Goal: Task Accomplishment & Management: Manage account settings

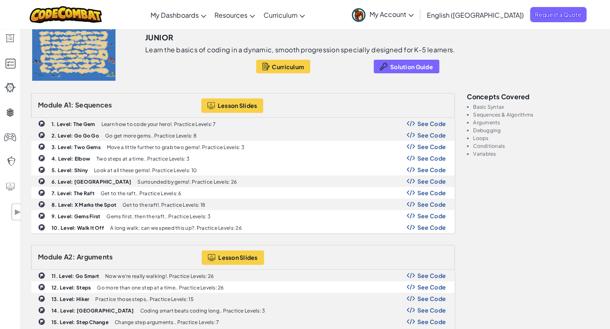
scroll to position [76, 0]
click at [12, 36] on div at bounding box center [10, 38] width 12 height 9
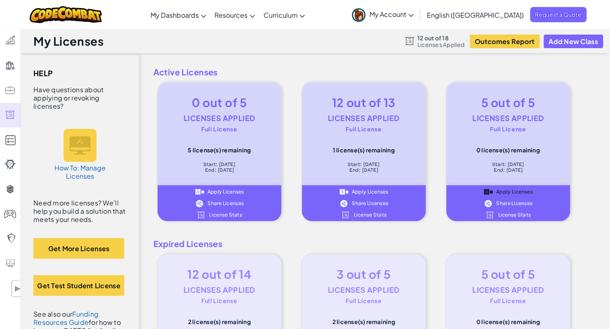
click at [14, 43] on div at bounding box center [10, 39] width 12 height 9
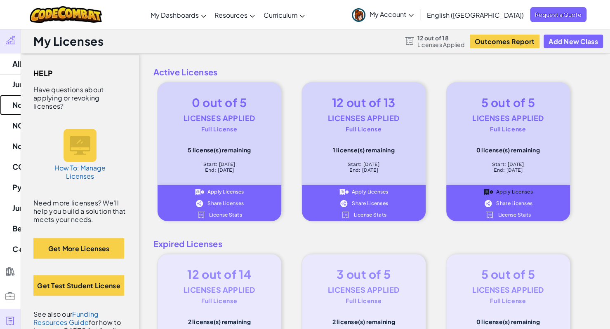
click at [23, 100] on link "Noble Academy [DATE] New" at bounding box center [51, 105] width 103 height 21
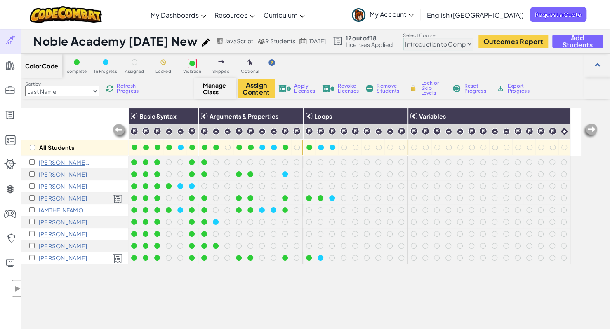
click at [64, 211] on p "IAMTHEINFAMOUSODYSSEUS([PERSON_NAME]) L" at bounding box center [65, 210] width 52 height 7
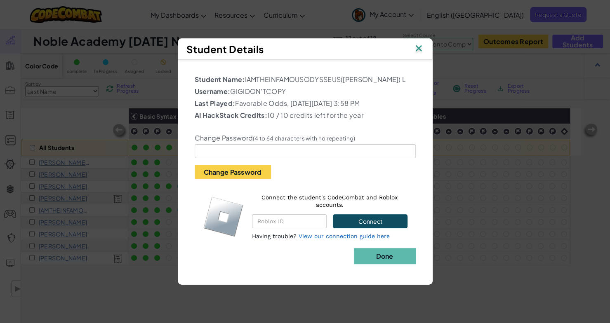
click at [420, 47] on img at bounding box center [418, 49] width 11 height 12
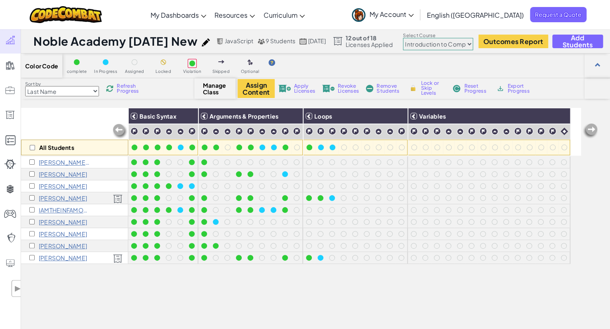
click at [473, 48] on select "Junior Introduction to Computer Science Game Development 1 Web Development 1 Co…" at bounding box center [438, 44] width 70 height 12
click at [454, 38] on select "Junior Introduction to Computer Science Game Development 1 Web Development 1 Co…" at bounding box center [438, 44] width 70 height 12
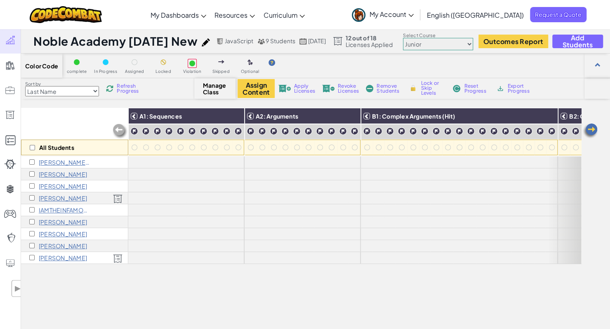
click at [472, 44] on select "Junior Introduction to Computer Science Game Development 1 Web Development 1 Co…" at bounding box center [438, 44] width 70 height 12
select select "560f1a9f22961295f9427742"
click at [454, 38] on select "Junior Introduction to Computer Science Game Development 1 Web Development 1 Co…" at bounding box center [438, 44] width 70 height 12
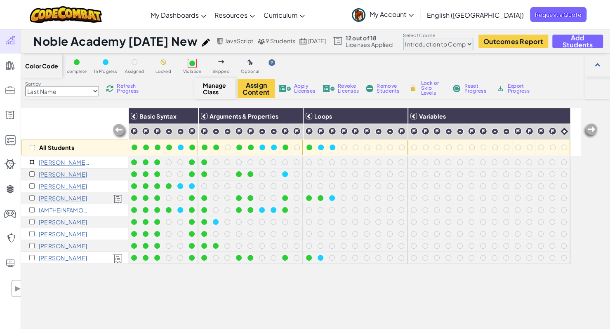
click at [32, 161] on input "checkbox" at bounding box center [31, 162] width 5 height 5
checkbox input "true"
click at [31, 223] on input "checkbox" at bounding box center [31, 221] width 5 height 5
checkbox input "true"
click at [30, 235] on input "checkbox" at bounding box center [31, 233] width 5 height 5
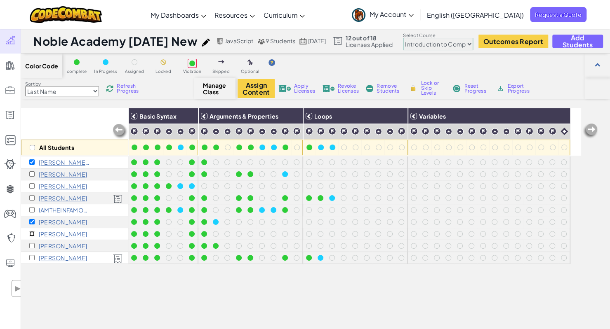
checkbox input "true"
click at [31, 247] on input "checkbox" at bounding box center [31, 245] width 5 height 5
checkbox input "true"
click at [33, 187] on input "checkbox" at bounding box center [31, 185] width 5 height 5
checkbox input "true"
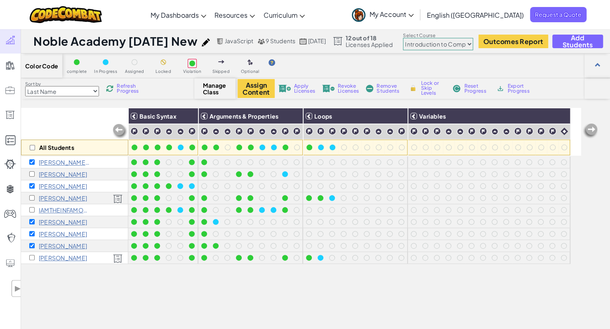
click at [260, 87] on button "Assign Content" at bounding box center [255, 88] width 37 height 19
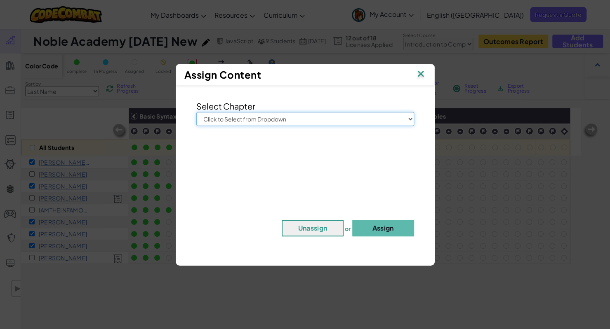
click at [252, 117] on select "Click to Select from Dropdown Junior Introduction to Computer Science Game Deve…" at bounding box center [305, 119] width 218 height 14
select select "Junior"
click at [196, 112] on select "Click to Select from Dropdown Junior Introduction to Computer Science Game Deve…" at bounding box center [305, 119] width 218 height 14
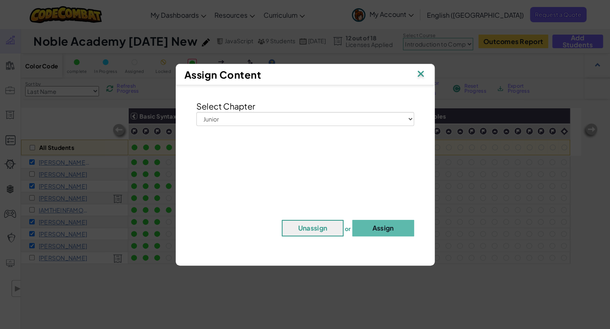
click at [370, 231] on button "Assign" at bounding box center [383, 228] width 62 height 16
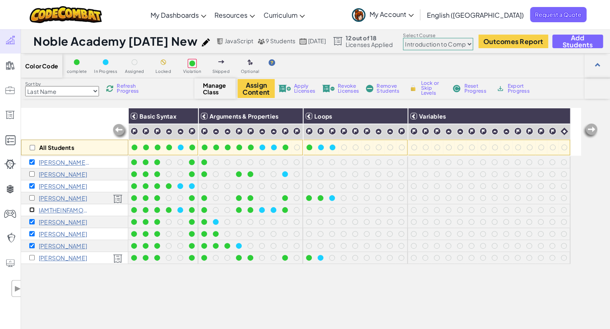
click at [33, 209] on input "checkbox" at bounding box center [31, 209] width 5 height 5
checkbox input "true"
click at [32, 173] on input "checkbox" at bounding box center [31, 173] width 5 height 5
checkbox input "true"
click at [295, 87] on span "Apply Licenses" at bounding box center [304, 89] width 21 height 10
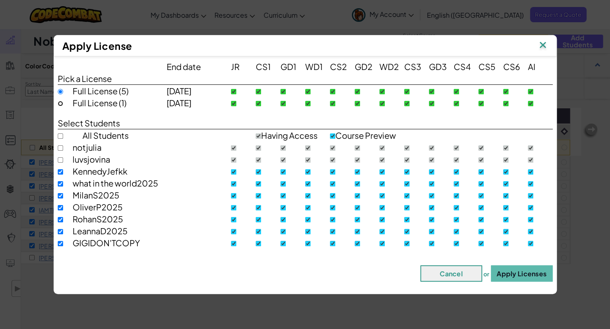
click at [60, 101] on input "radio" at bounding box center [60, 103] width 5 height 5
radio input "true"
click at [59, 92] on input "radio" at bounding box center [60, 91] width 5 height 5
radio input "true"
click at [62, 172] on input "checkbox" at bounding box center [60, 171] width 5 height 5
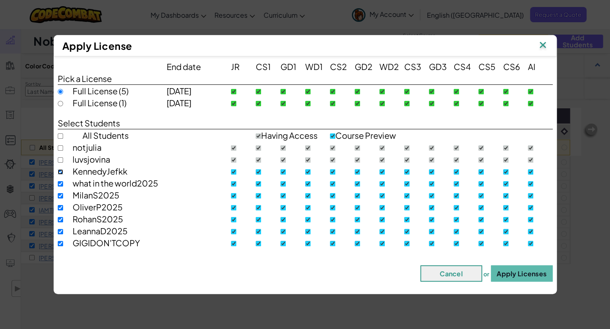
checkbox input "false"
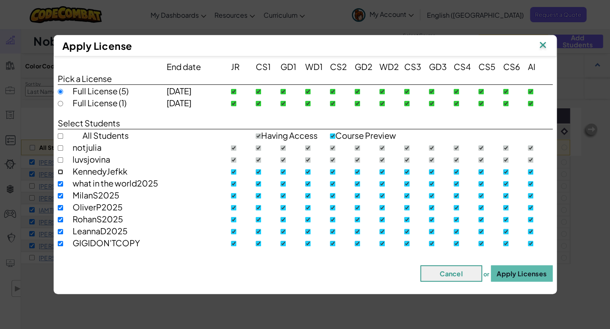
checkbox input "false"
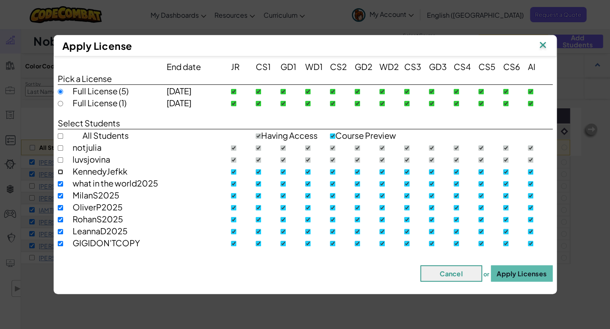
checkbox input "false"
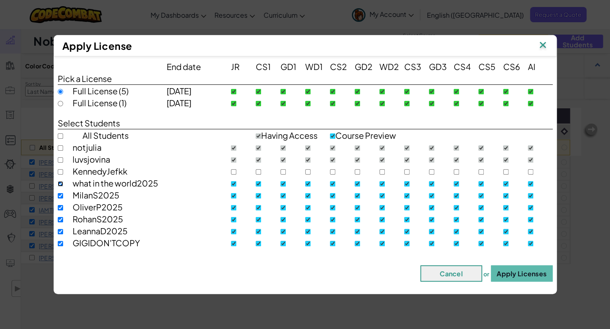
click at [59, 183] on input "checkbox" at bounding box center [60, 183] width 5 height 5
checkbox input "false"
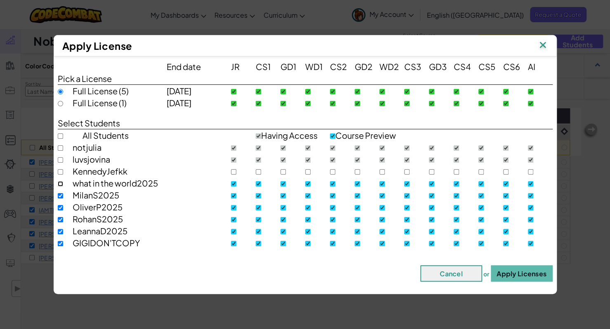
checkbox input "false"
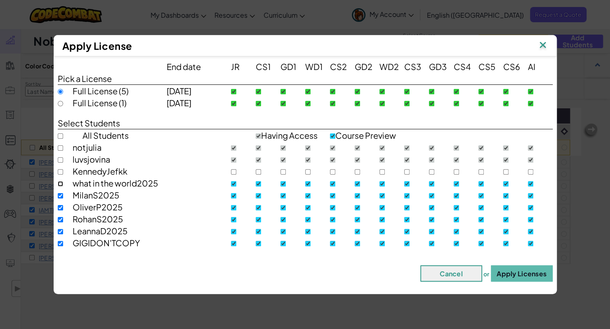
checkbox input "false"
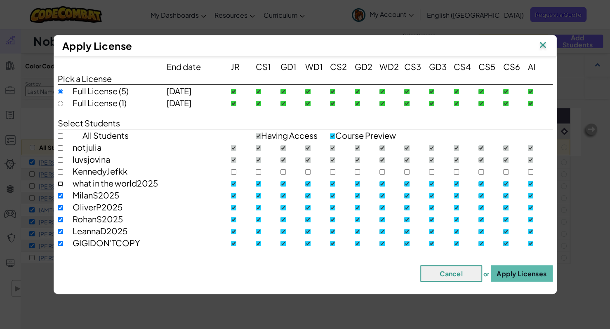
checkbox input "false"
click at [510, 268] on button "Apply Licenses" at bounding box center [522, 273] width 62 height 16
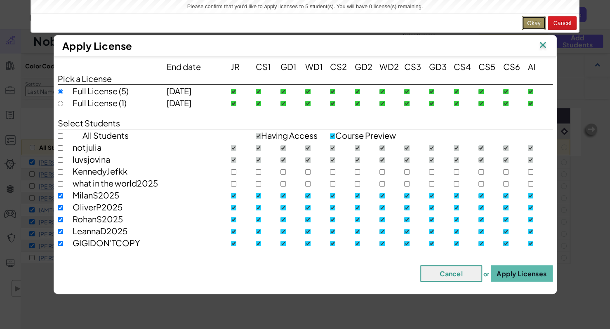
click at [535, 22] on button "Okay" at bounding box center [533, 23] width 24 height 14
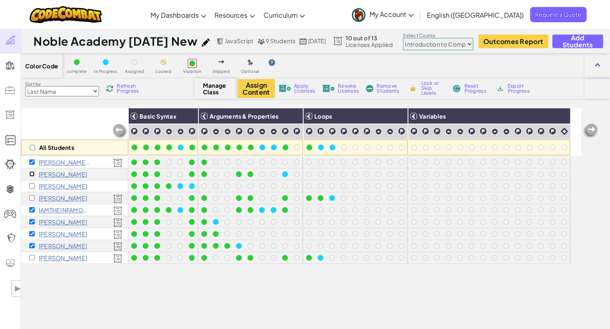
click at [31, 172] on input "checkbox" at bounding box center [31, 173] width 5 height 5
checkbox input "true"
click at [33, 185] on input "checkbox" at bounding box center [31, 185] width 5 height 5
checkbox input "true"
click at [33, 150] on input "checkbox" at bounding box center [32, 147] width 5 height 5
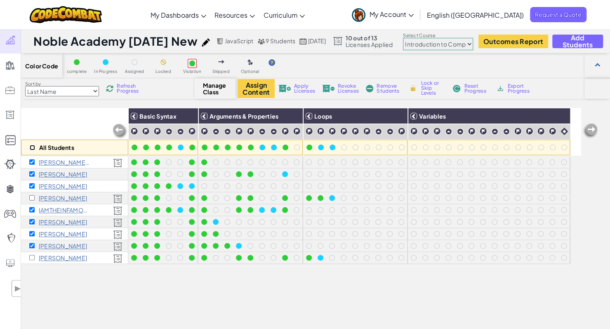
checkbox input "true"
click at [33, 150] on input "checkbox" at bounding box center [32, 147] width 5 height 5
checkbox input "false"
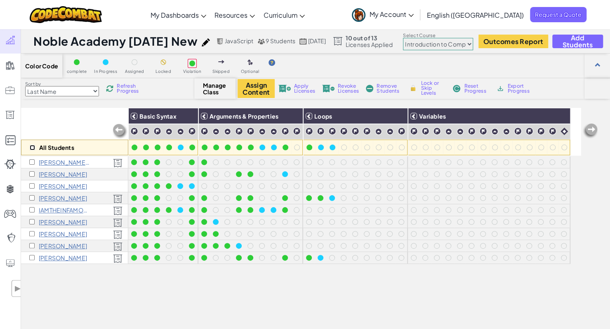
checkbox input "false"
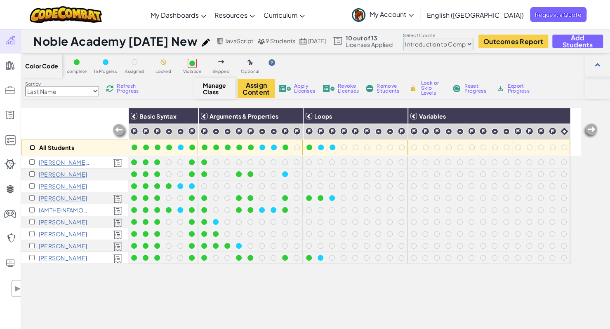
checkbox input "false"
click at [33, 178] on div "[PERSON_NAME]" at bounding box center [74, 175] width 107 height 12
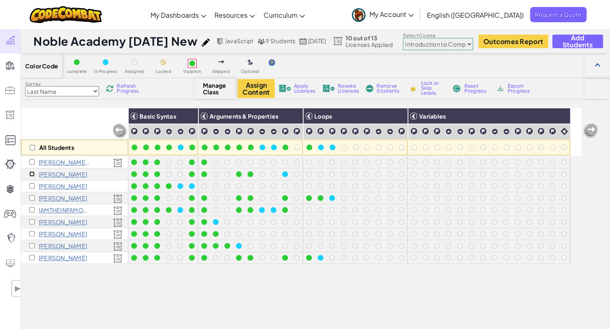
click at [30, 175] on input "checkbox" at bounding box center [31, 173] width 5 height 5
checkbox input "true"
click at [31, 187] on input "checkbox" at bounding box center [31, 185] width 5 height 5
checkbox input "true"
click at [294, 84] on span "Apply Licenses" at bounding box center [304, 89] width 21 height 10
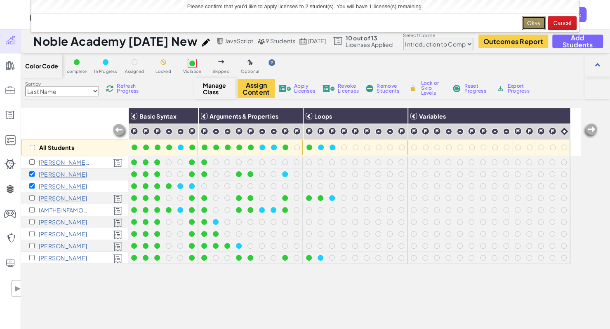
click at [532, 26] on button "Okay" at bounding box center [533, 23] width 24 height 14
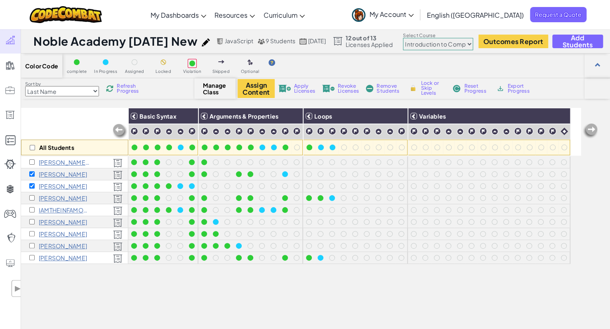
click at [40, 38] on span "My Classes" at bounding box center [43, 41] width 40 height 7
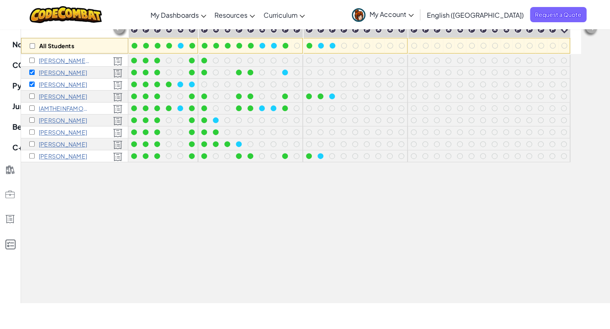
scroll to position [102, 0]
click at [24, 218] on span "My Licenses" at bounding box center [45, 219] width 44 height 7
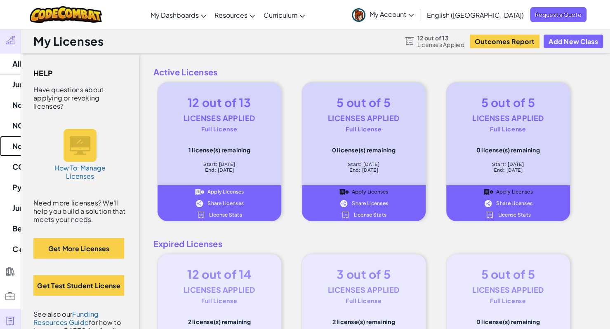
click at [37, 143] on link "Noble CA Tues Junior Class" at bounding box center [51, 146] width 103 height 21
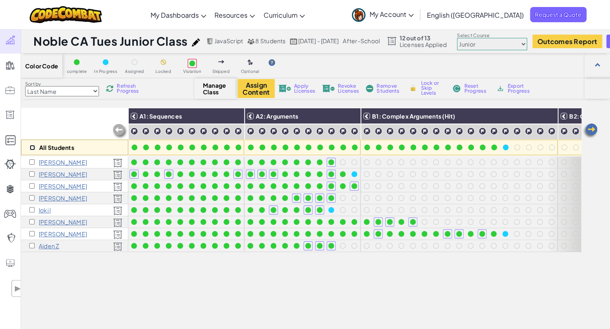
click at [33, 147] on input "checkbox" at bounding box center [32, 147] width 5 height 5
checkbox input "true"
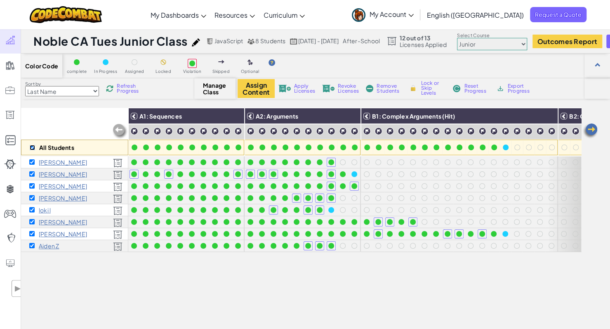
checkbox input "true"
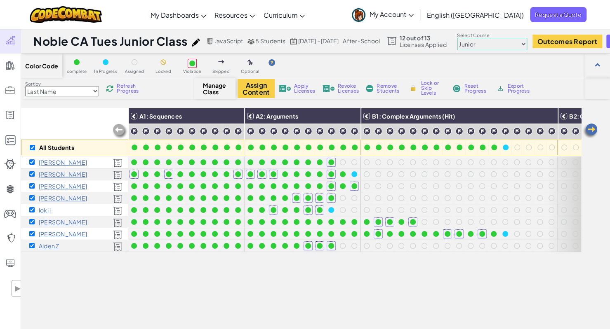
click at [350, 91] on span "Revoke Licenses" at bounding box center [348, 89] width 21 height 10
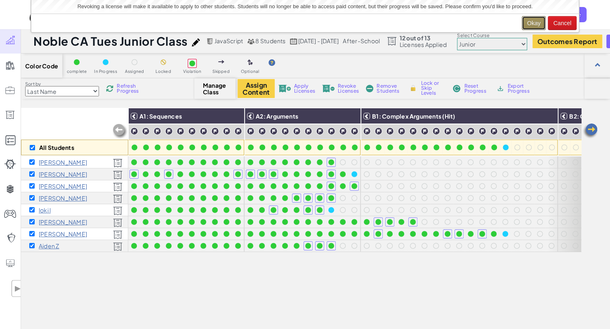
click at [534, 21] on button "Okay" at bounding box center [533, 23] width 24 height 14
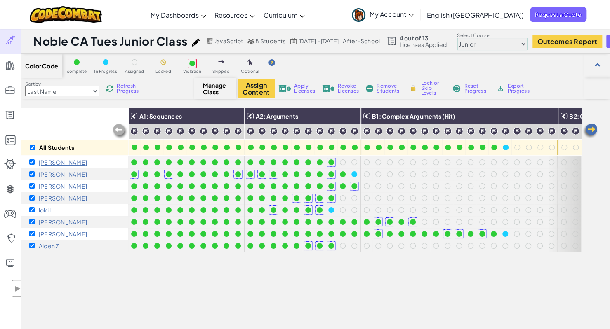
click at [12, 63] on div at bounding box center [10, 65] width 12 height 9
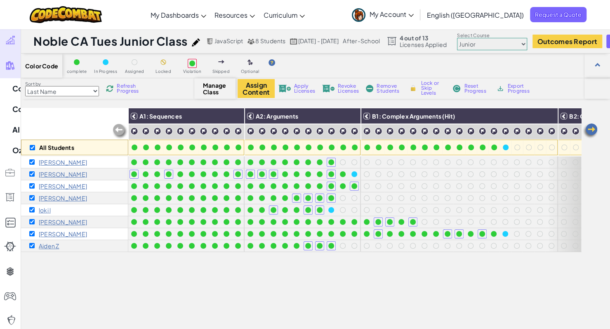
click at [33, 35] on link "My Classes" at bounding box center [51, 41] width 103 height 25
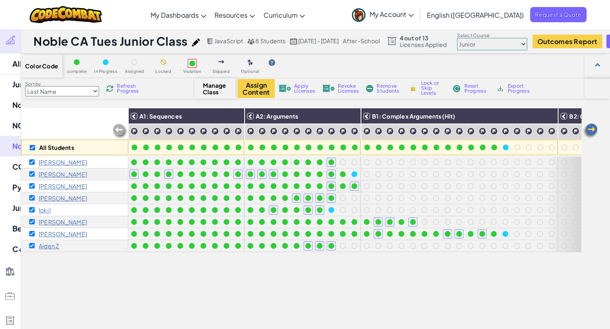
click at [30, 38] on span "My Classes" at bounding box center [43, 41] width 40 height 7
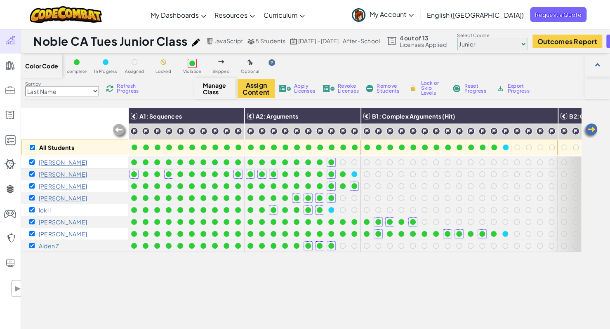
click at [29, 58] on link "Curriculum" at bounding box center [51, 66] width 103 height 25
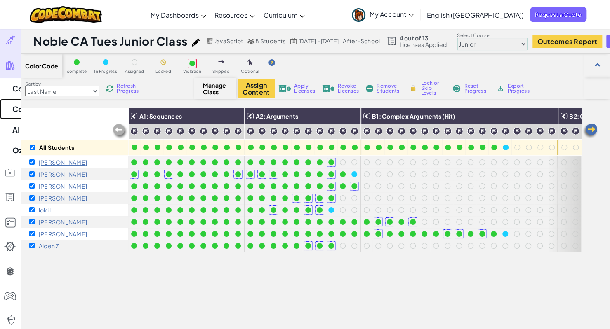
click at [49, 113] on link "CodeCombat Classroom" at bounding box center [51, 109] width 103 height 21
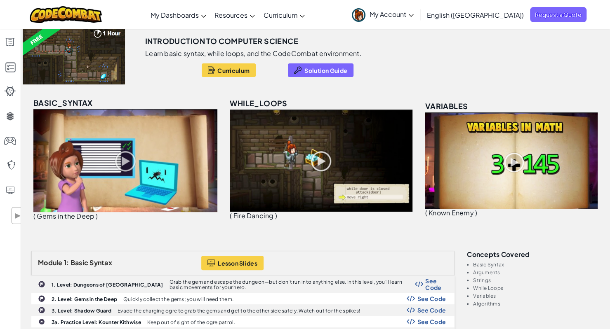
scroll to position [73, 0]
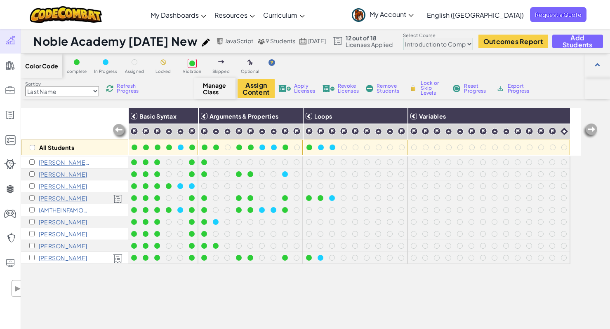
select select "560f1a9f22961295f9427742"
click at [64, 42] on link "My Classes" at bounding box center [51, 41] width 103 height 25
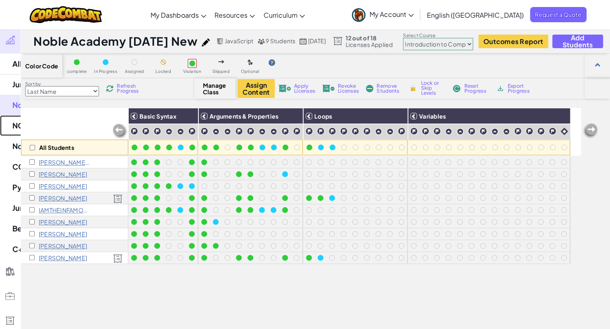
click at [46, 129] on link "NOBLE CA [DATE]" at bounding box center [51, 125] width 103 height 21
select select "560f1a9f22961295f9427742"
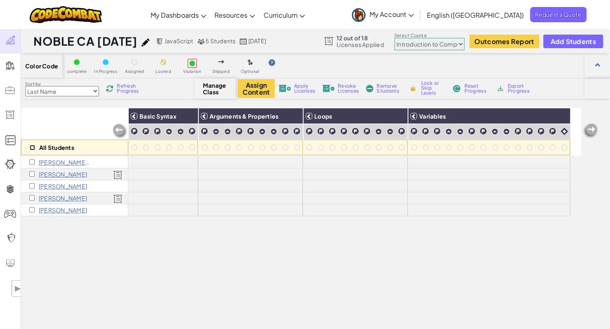
click at [30, 147] on input "checkbox" at bounding box center [32, 147] width 5 height 5
checkbox input "true"
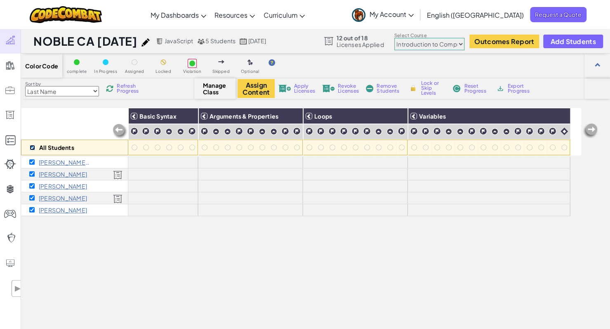
checkbox input "true"
click at [425, 48] on select "Junior Introduction to Computer Science Game Development 1 Web Development 1 Co…" at bounding box center [429, 44] width 70 height 12
